Goal: Task Accomplishment & Management: Use online tool/utility

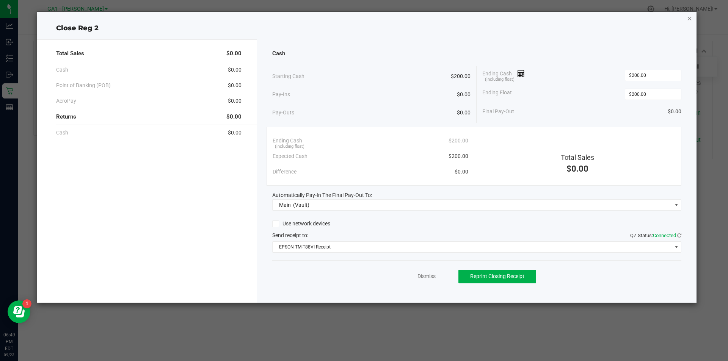
click at [690, 17] on icon "button" at bounding box center [689, 18] width 5 height 9
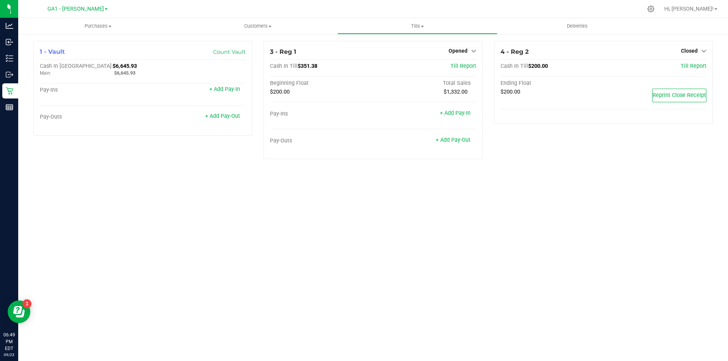
click at [412, 236] on div "Purchases Summary of purchases Fulfillment All purchases Customers All customer…" at bounding box center [373, 189] width 710 height 343
click at [468, 53] on link "Opened" at bounding box center [462, 51] width 28 height 6
click at [465, 64] on link "Close Till" at bounding box center [458, 67] width 20 height 6
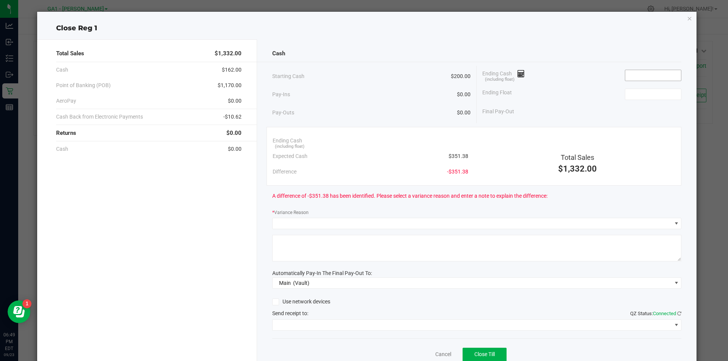
click at [633, 74] on input at bounding box center [653, 75] width 56 height 11
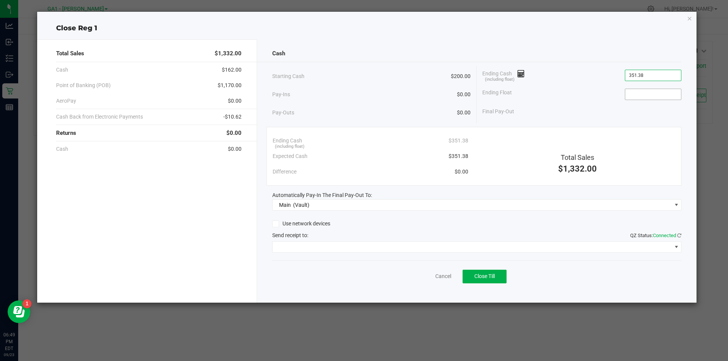
type input "$351.38"
click at [661, 91] on input at bounding box center [653, 94] width 56 height 11
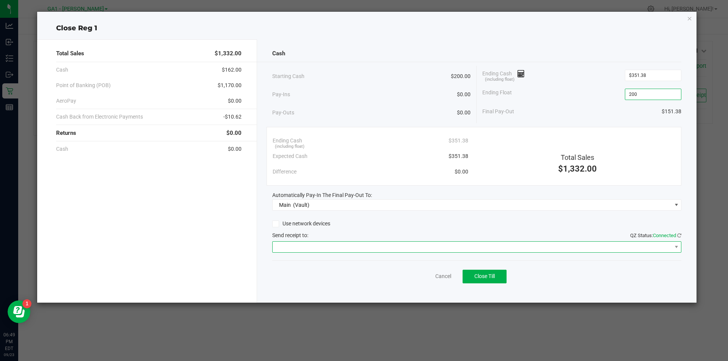
type input "$200.00"
click at [406, 243] on span at bounding box center [472, 247] width 399 height 11
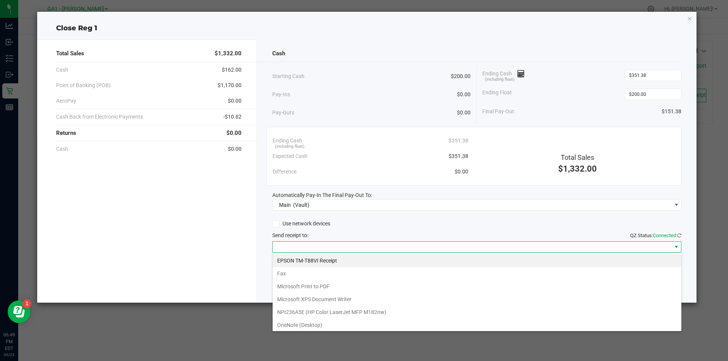
scroll to position [11, 409]
click at [390, 260] on Receipt "EPSON TM-T88VI Receipt" at bounding box center [477, 260] width 409 height 13
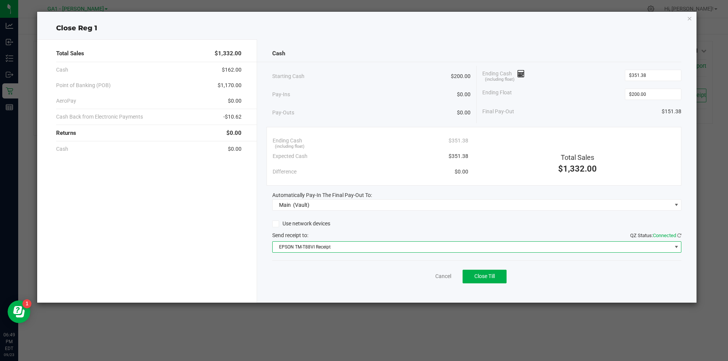
click at [429, 225] on div "Use network devices" at bounding box center [476, 223] width 409 height 11
click at [470, 232] on div "Send receipt to: QZ Status: Connected" at bounding box center [476, 236] width 409 height 8
click at [477, 274] on span "Close Till" at bounding box center [484, 276] width 20 height 6
